Goal: Communication & Community: Answer question/provide support

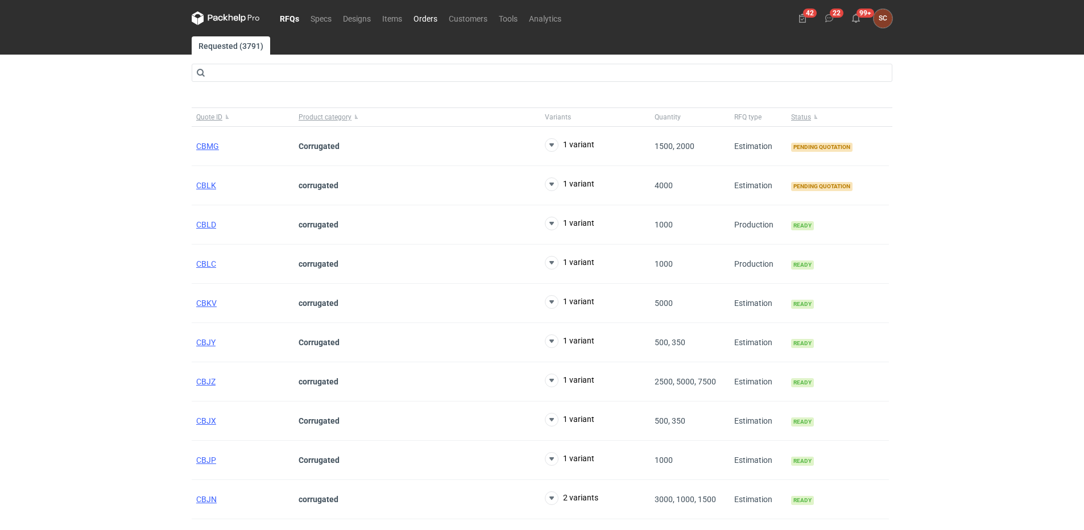
click at [418, 16] on link "Orders" at bounding box center [425, 18] width 35 height 14
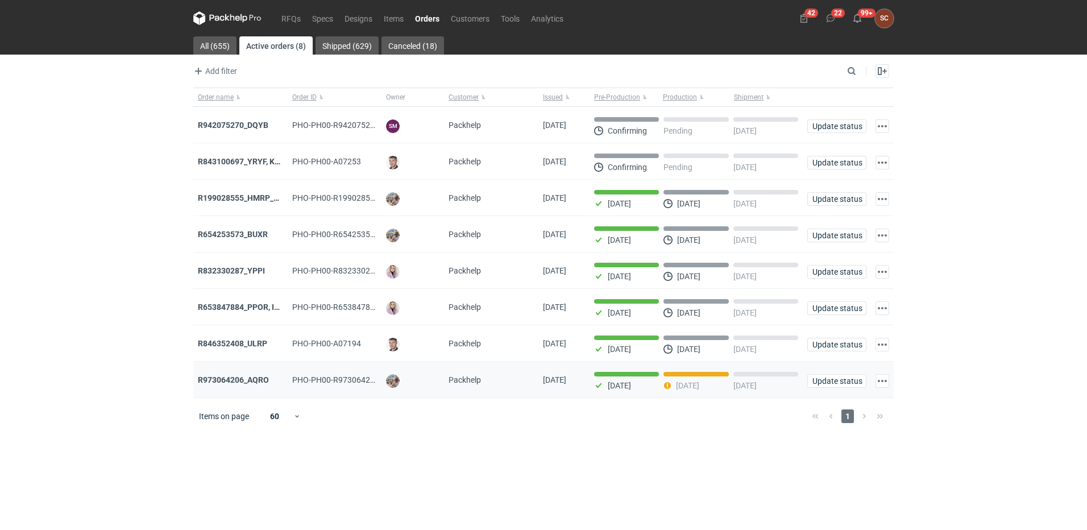
click at [496, 386] on div "Packhelp" at bounding box center [491, 379] width 85 height 11
click at [439, 393] on div "[PERSON_NAME]" at bounding box center [413, 380] width 63 height 36
click at [240, 384] on strong "R973064206_AQRO" at bounding box center [233, 379] width 71 height 9
click at [348, 48] on link "Shipped (629)" at bounding box center [347, 45] width 63 height 18
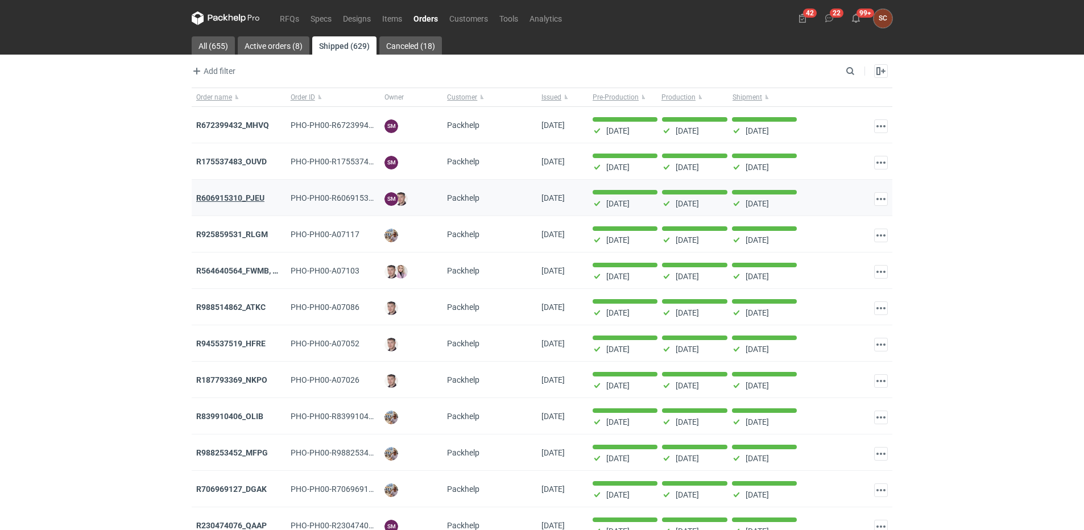
click at [241, 197] on strong "R606915310_PJEU" at bounding box center [230, 197] width 68 height 9
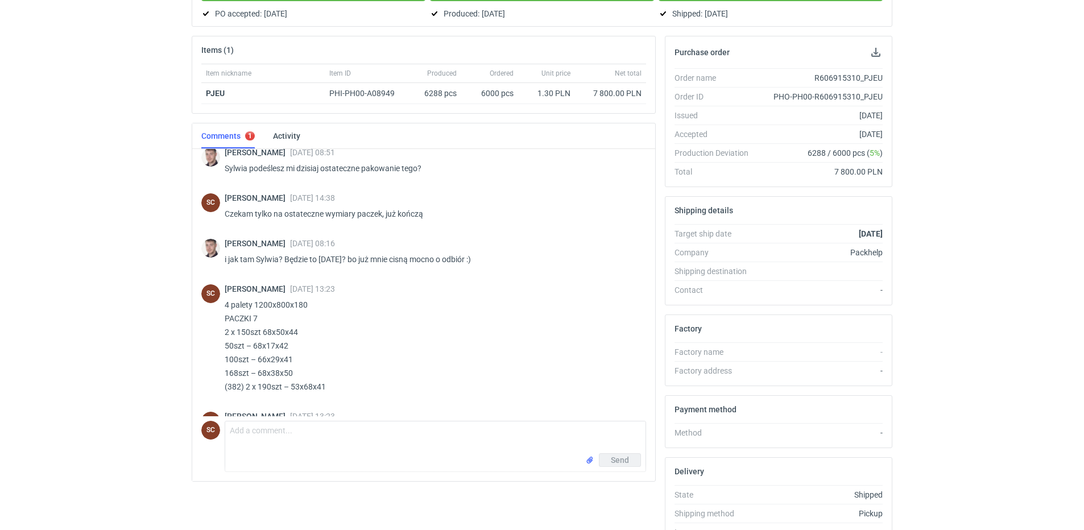
scroll to position [735, 0]
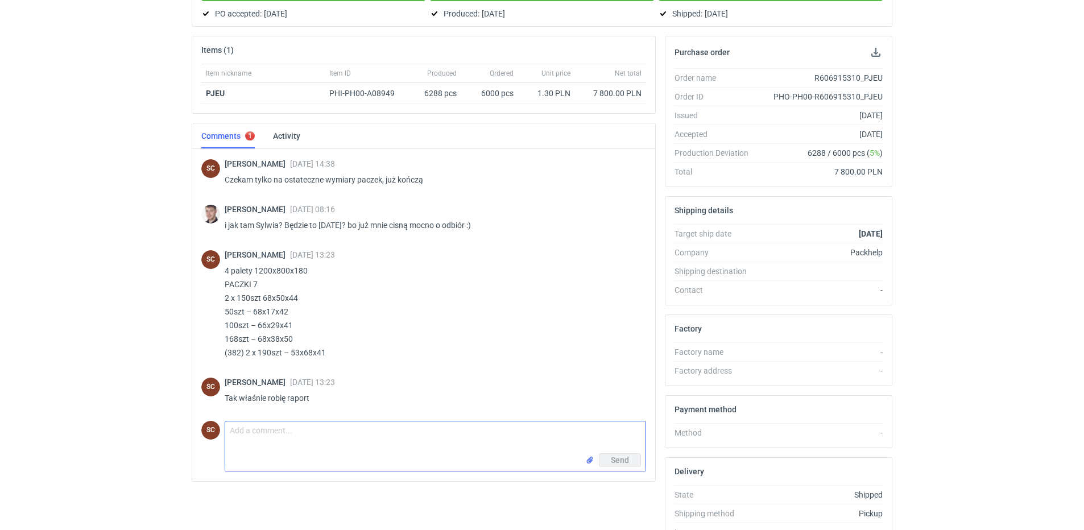
drag, startPoint x: 350, startPoint y: 433, endPoint x: 338, endPoint y: 442, distance: 15.5
click at [350, 433] on textarea "Comment message" at bounding box center [435, 437] width 420 height 32
type textarea "bardzo proszę o zgłoszenie paczek do odbioru"
click at [625, 462] on span "Send" at bounding box center [620, 460] width 18 height 8
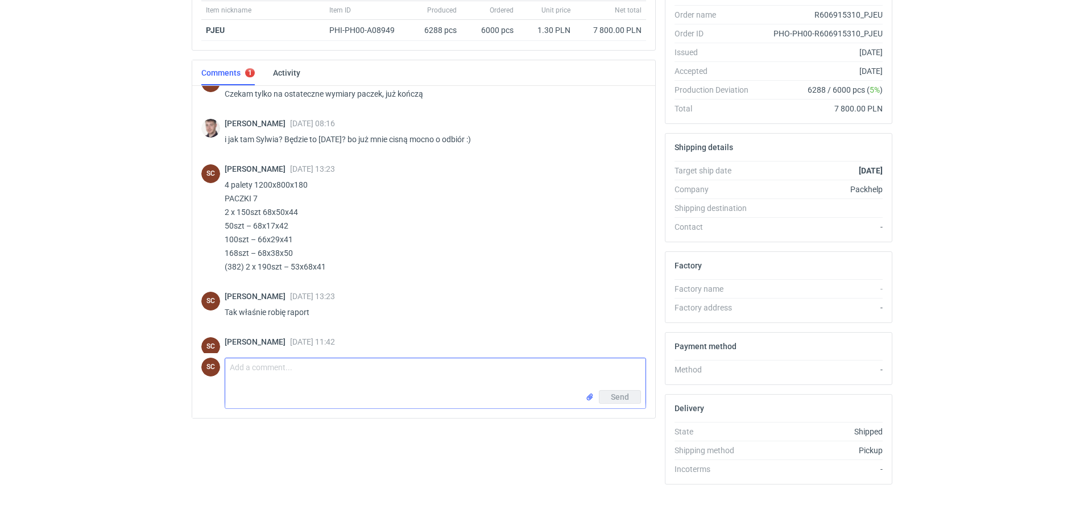
scroll to position [723, 0]
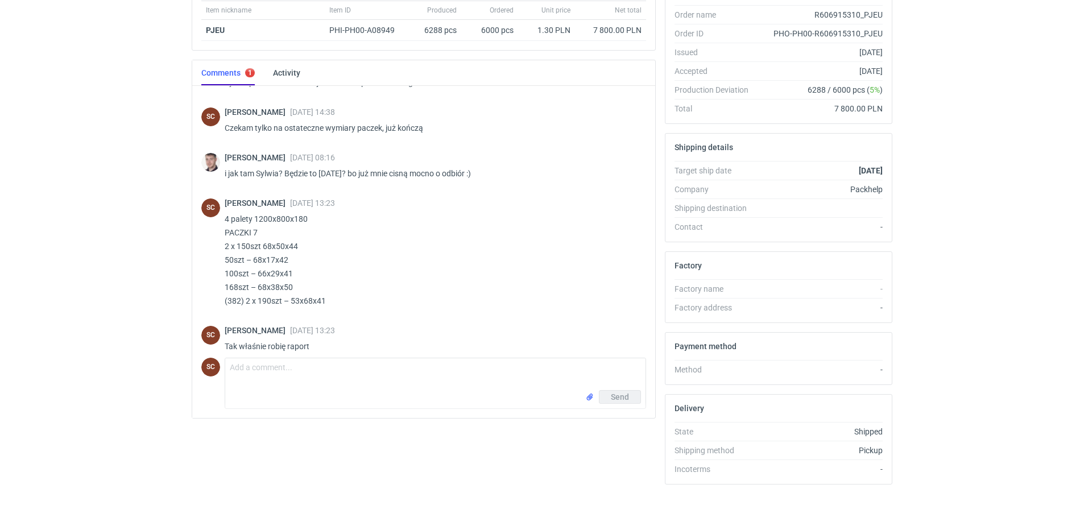
click at [225, 71] on link "Comments 1" at bounding box center [227, 72] width 53 height 25
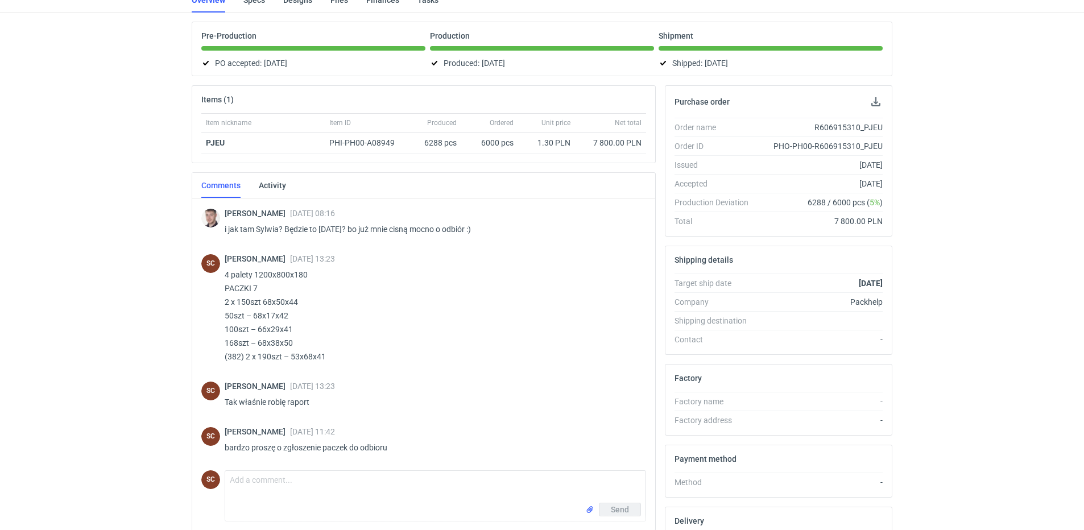
scroll to position [87, 0]
click at [273, 177] on link "Activity" at bounding box center [272, 186] width 27 height 25
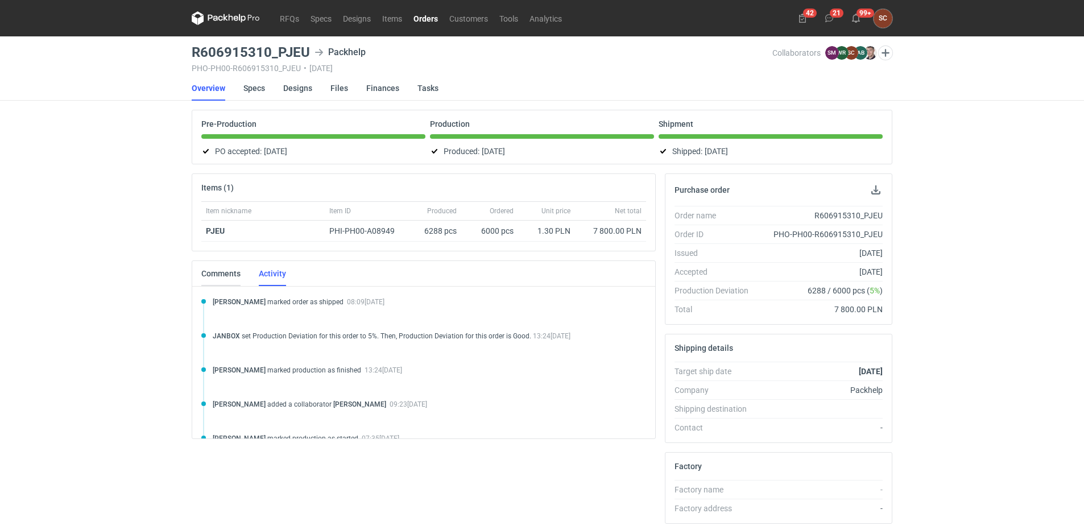
click at [220, 270] on link "Comments" at bounding box center [220, 273] width 39 height 25
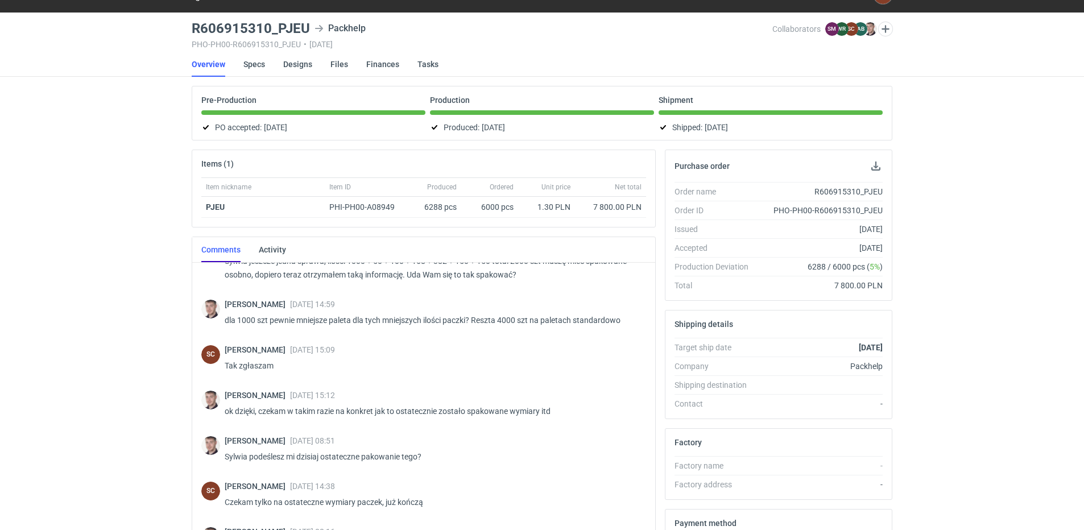
scroll to position [667, 0]
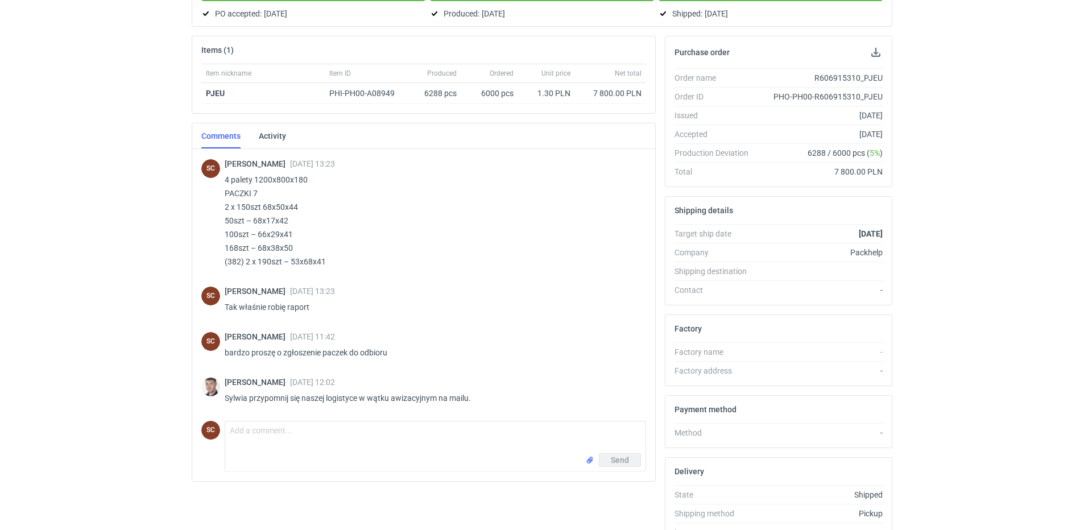
scroll to position [780, 0]
click at [406, 432] on textarea "Comment message" at bounding box center [435, 437] width 420 height 32
drag, startPoint x: 142, startPoint y: 263, endPoint x: 159, endPoint y: 256, distance: 19.1
click at [144, 263] on div "RFQs Specs Designs Items Orders Customers Tools Analytics 42 22 99+ SC Sylwia C…" at bounding box center [542, 127] width 1084 height 530
